Goal: Transaction & Acquisition: Purchase product/service

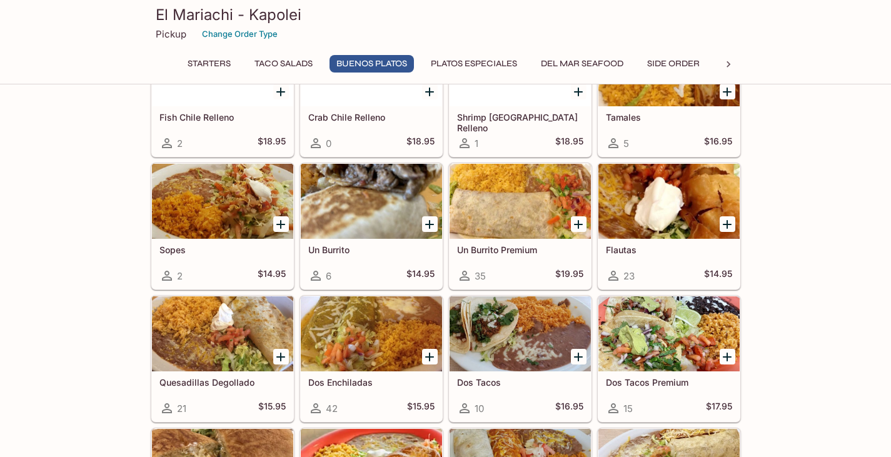
scroll to position [875, 0]
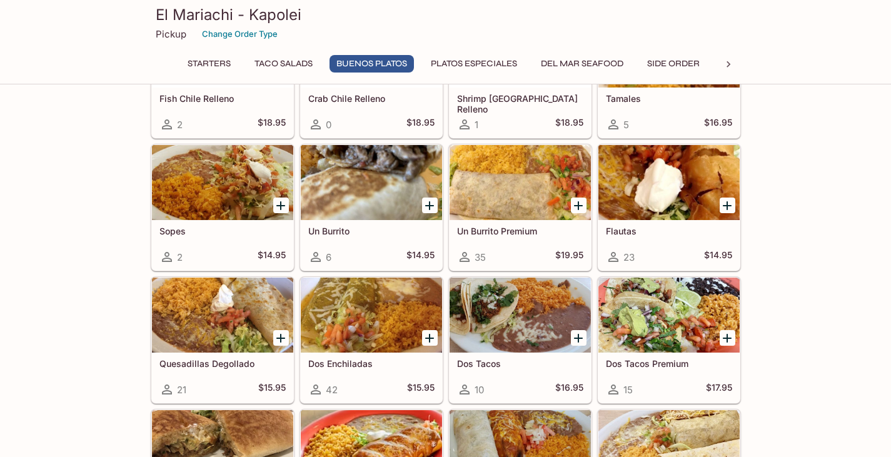
click at [355, 376] on div "Dos Enchiladas 42 $15.95" at bounding box center [371, 378] width 141 height 50
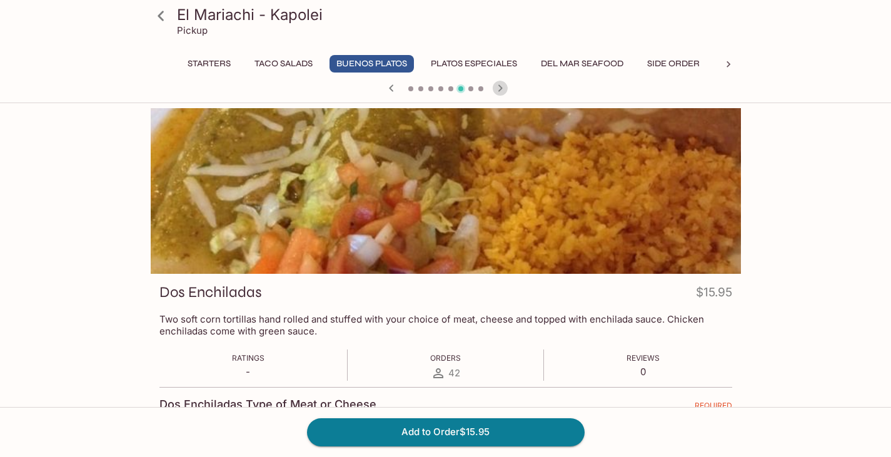
click at [496, 88] on icon "button" at bounding box center [500, 88] width 15 height 15
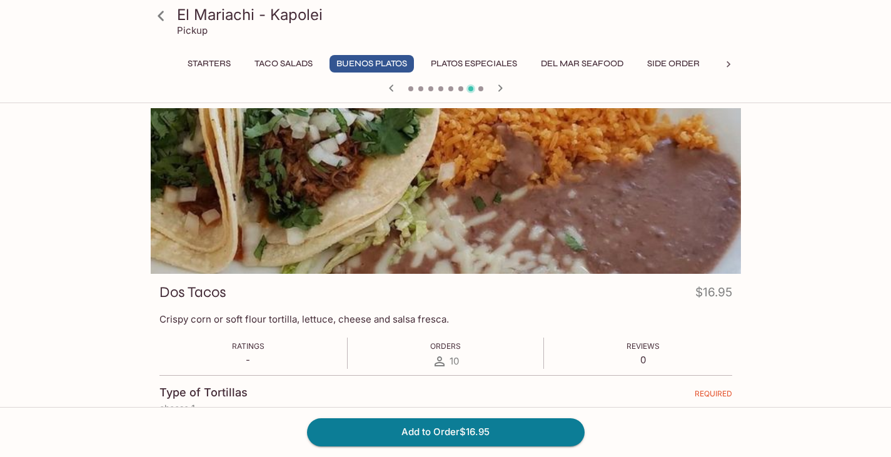
click at [496, 88] on icon "button" at bounding box center [500, 88] width 15 height 15
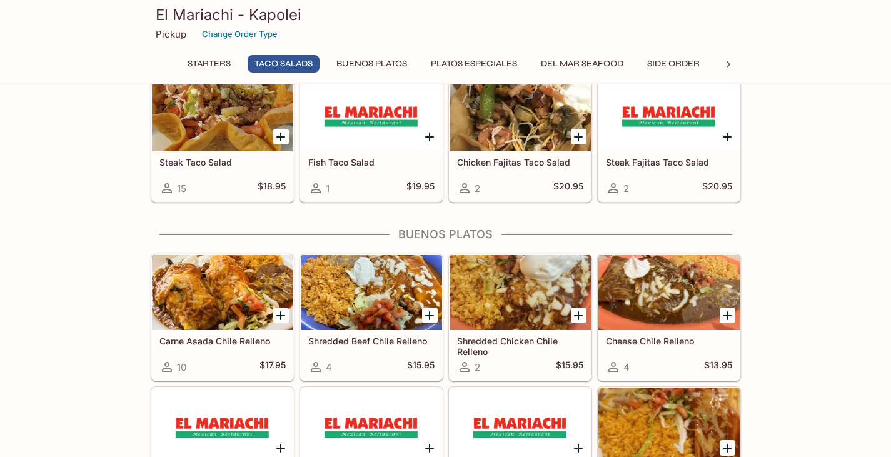
click at [688, 66] on button "Side Order" at bounding box center [673, 64] width 66 height 18
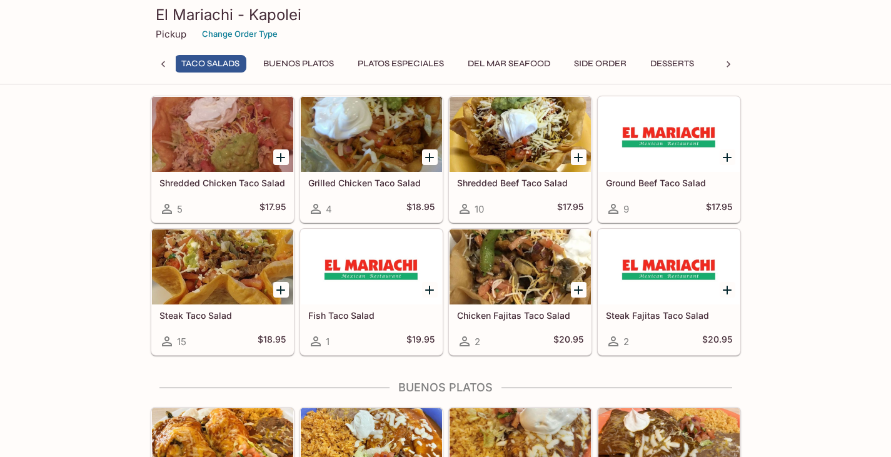
scroll to position [330, 0]
